Goal: Navigation & Orientation: Find specific page/section

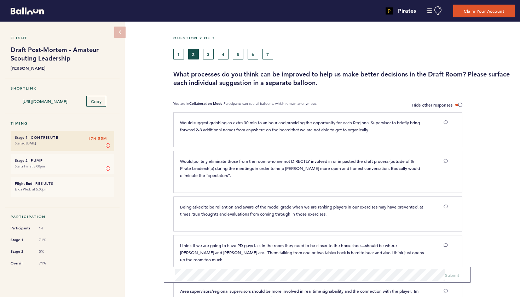
click at [211, 56] on button "3" at bounding box center [208, 54] width 11 height 11
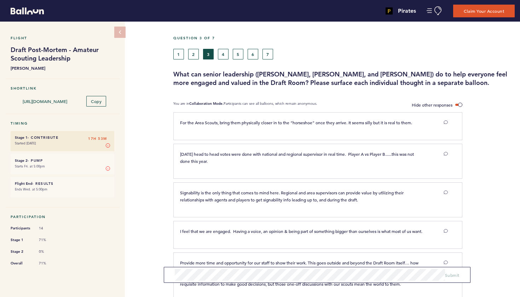
click at [223, 54] on button "4" at bounding box center [223, 54] width 11 height 11
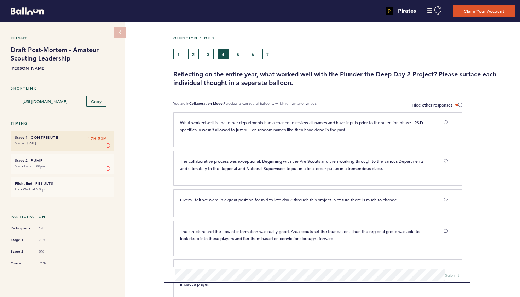
click at [237, 56] on button "5" at bounding box center [238, 54] width 11 height 11
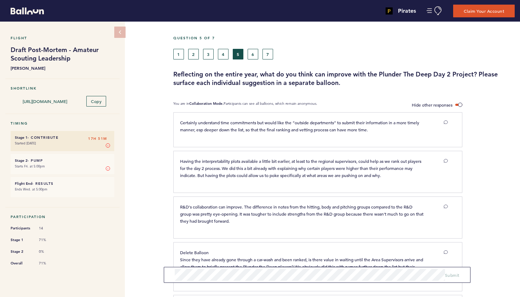
click at [251, 54] on button "6" at bounding box center [253, 54] width 11 height 11
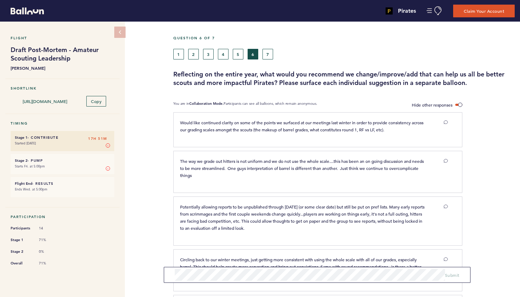
click at [254, 53] on button "7" at bounding box center [267, 54] width 11 height 11
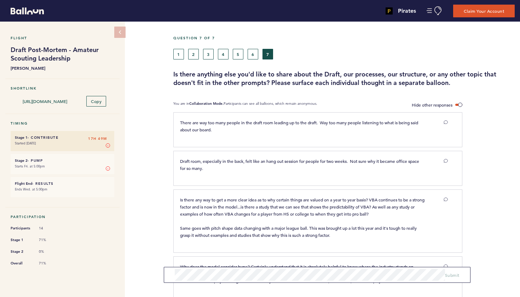
click at [180, 57] on button "1" at bounding box center [178, 54] width 11 height 11
